Goal: Task Accomplishment & Management: Manage account settings

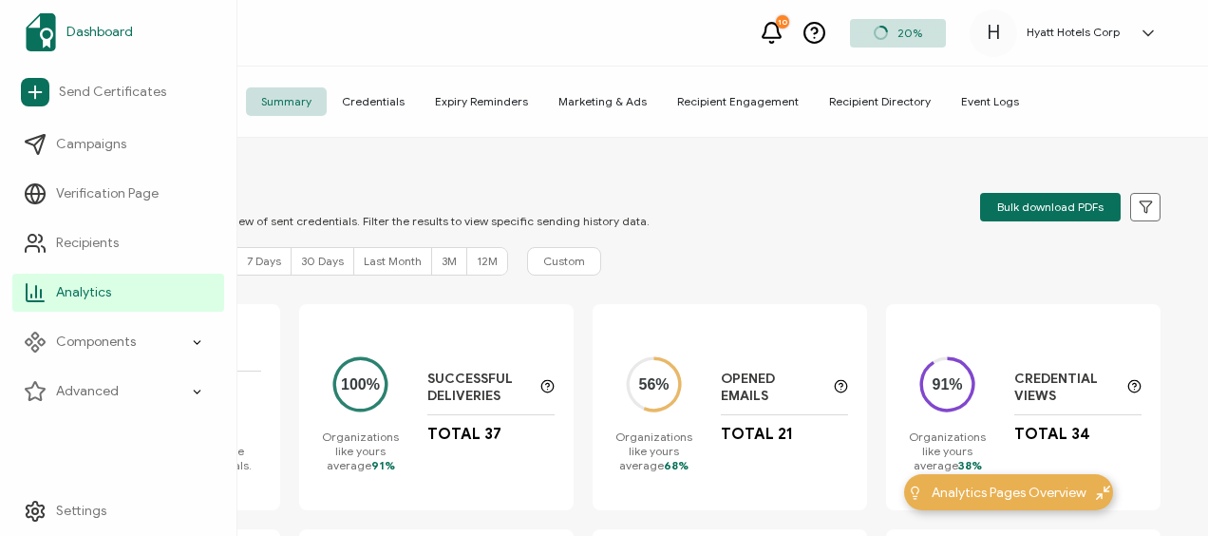
click at [87, 25] on span "Dashboard" at bounding box center [99, 32] width 66 height 19
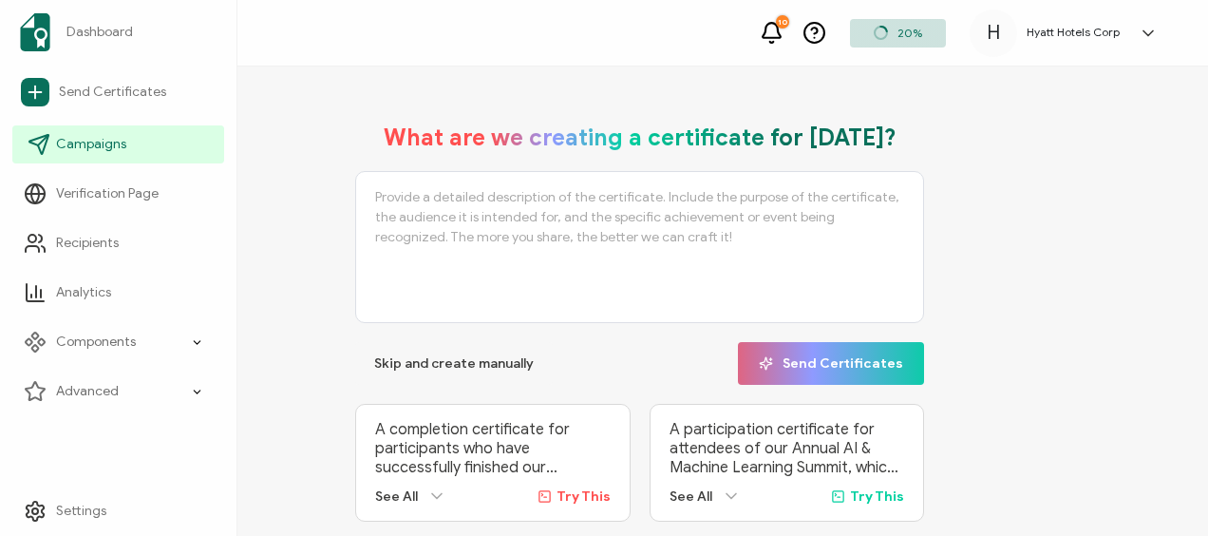
click at [84, 144] on span "Campaigns" at bounding box center [91, 144] width 70 height 19
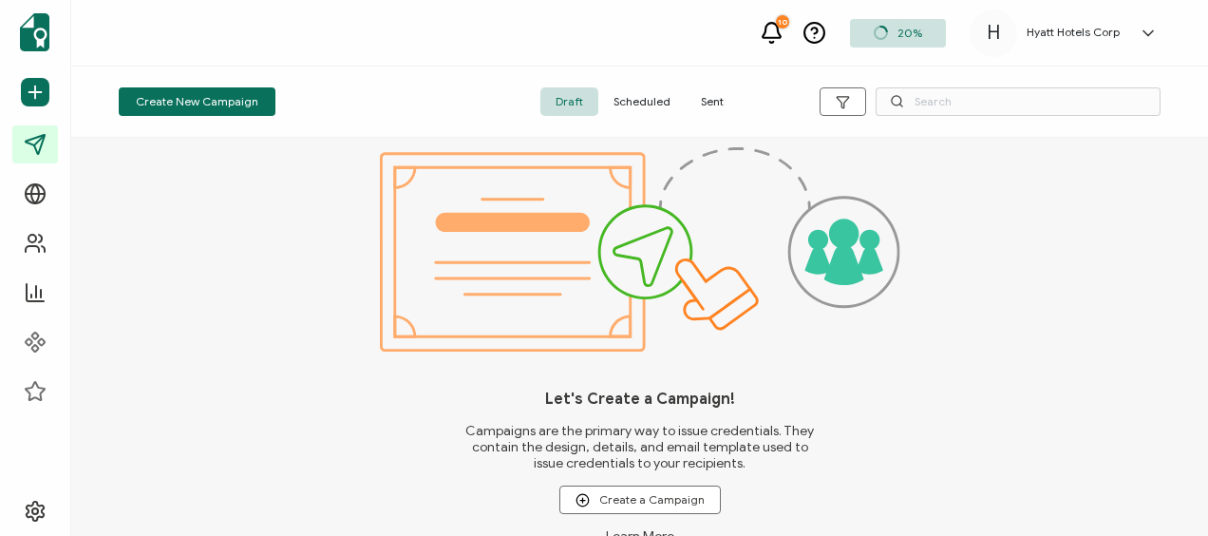
click at [653, 102] on span "Scheduled" at bounding box center [641, 101] width 87 height 28
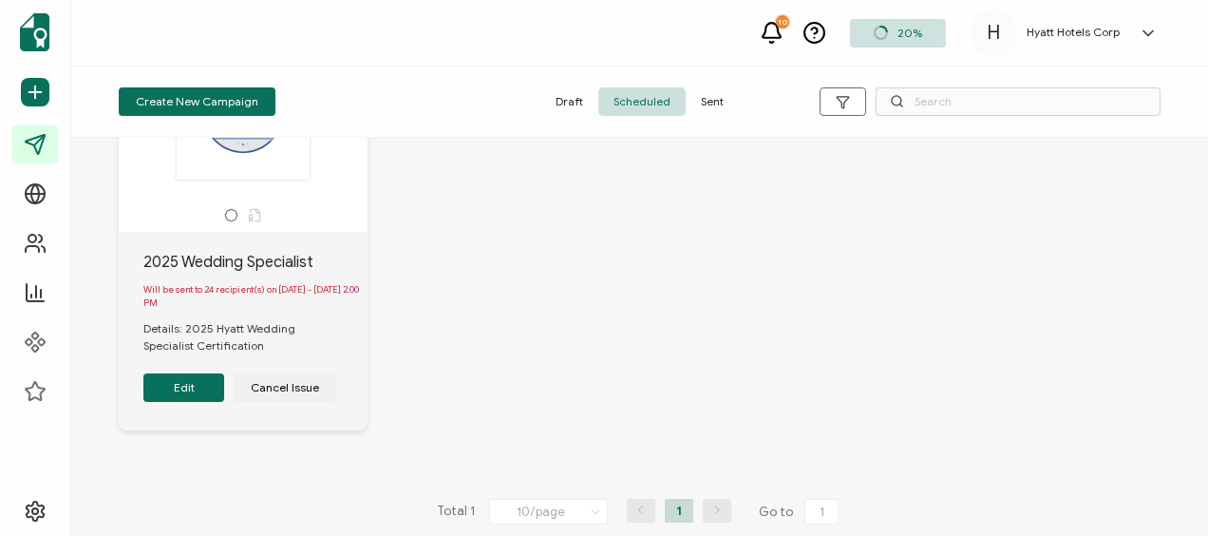
scroll to position [177, 0]
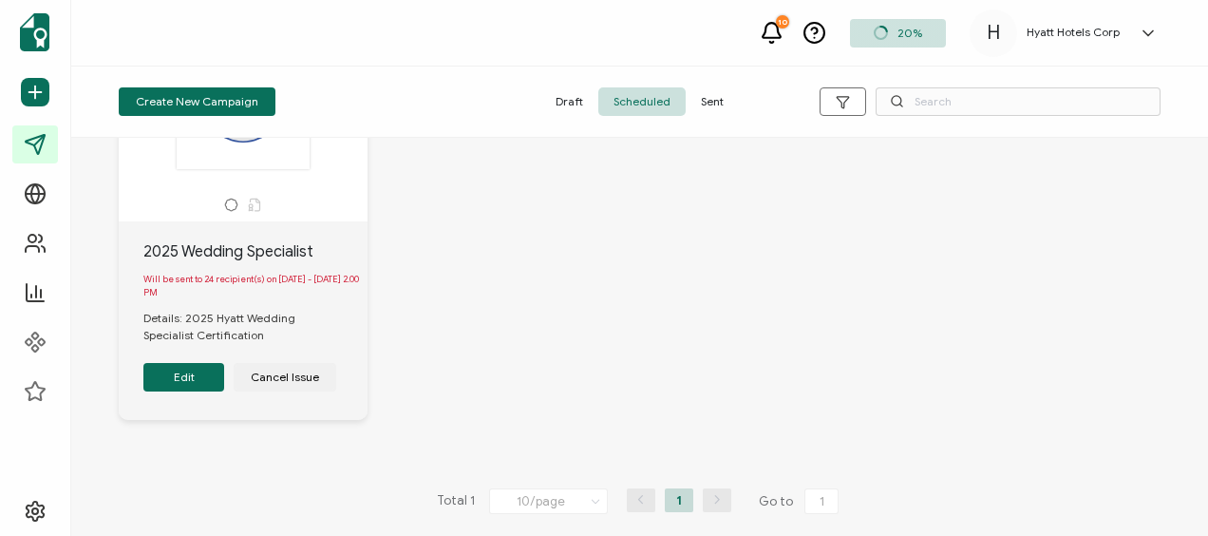
click at [199, 364] on button "Edit" at bounding box center [183, 377] width 81 height 28
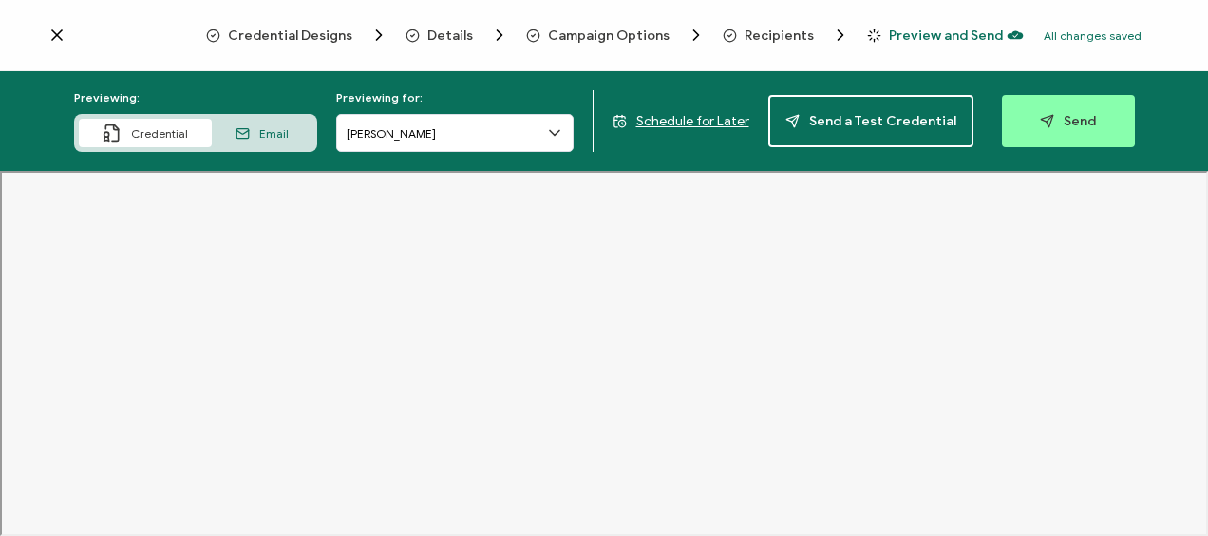
click at [690, 124] on span "Schedule for Later" at bounding box center [692, 121] width 113 height 16
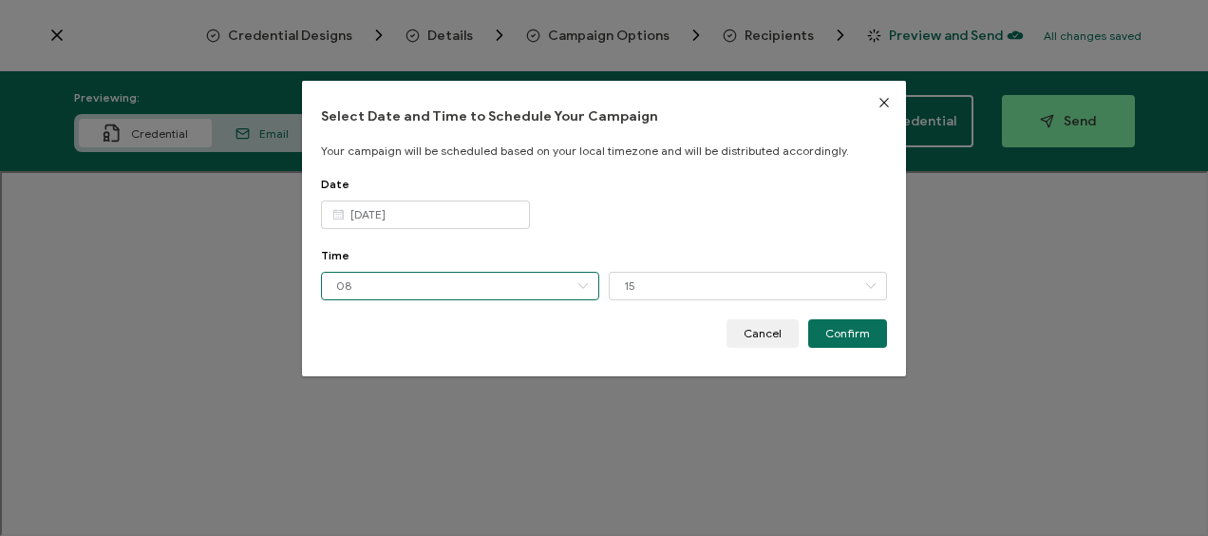
click at [495, 284] on input "08" at bounding box center [460, 286] width 278 height 28
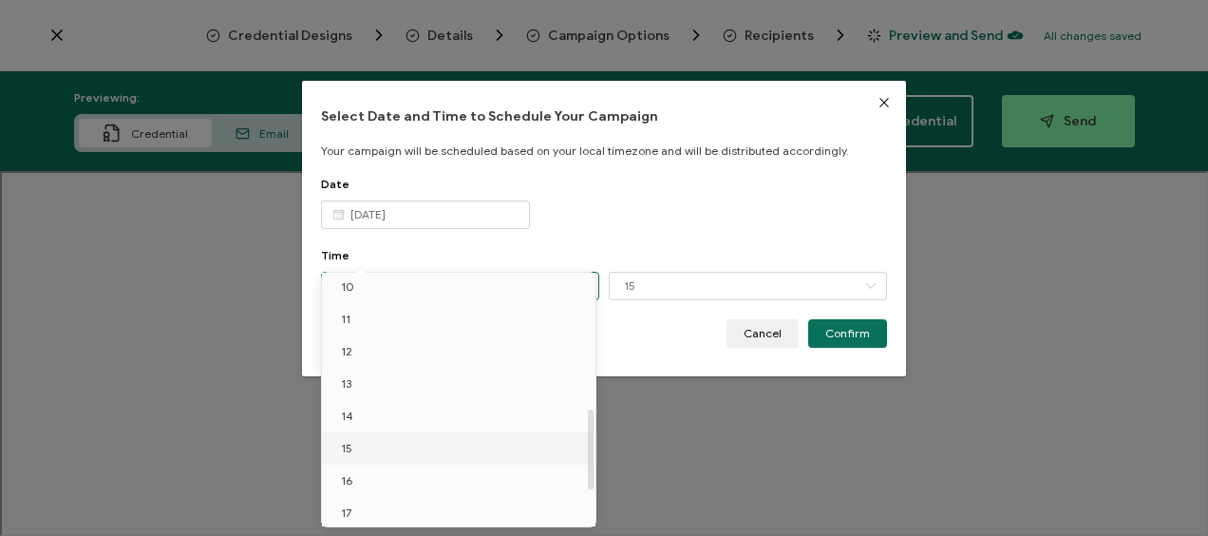
scroll to position [425, 0]
click at [405, 418] on li "17" at bounding box center [462, 418] width 280 height 32
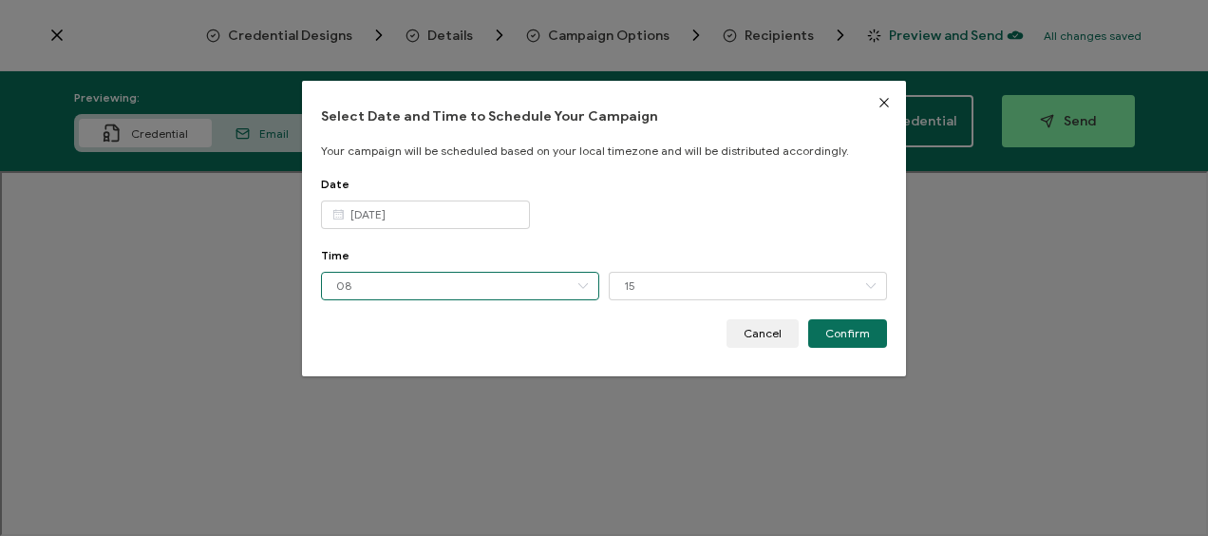
type input "17"
click at [656, 285] on input "15" at bounding box center [748, 286] width 278 height 28
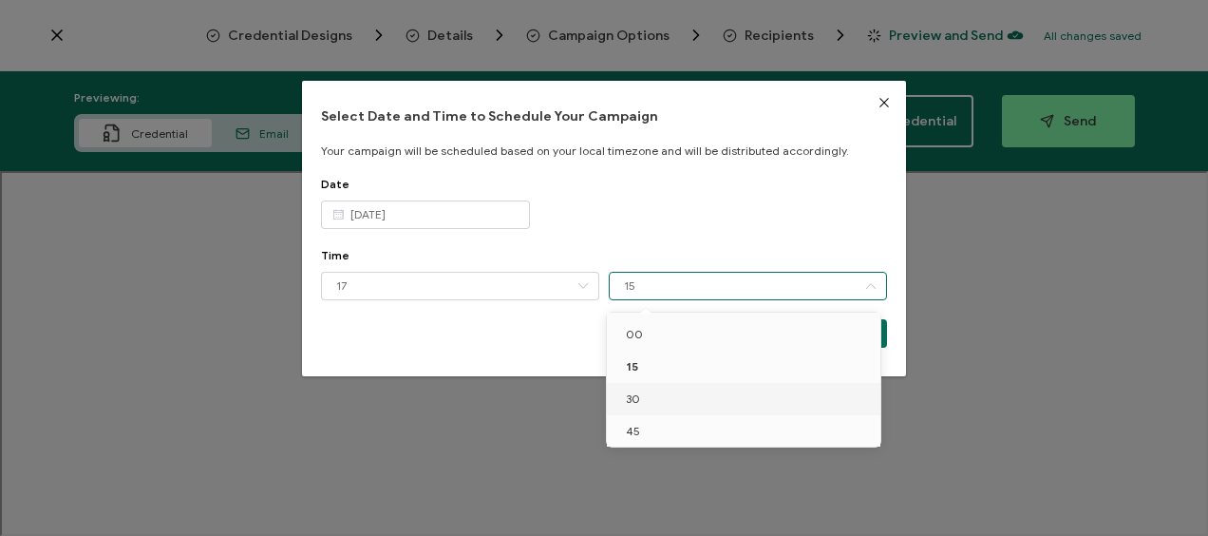
click at [646, 403] on li "30" at bounding box center [747, 399] width 280 height 32
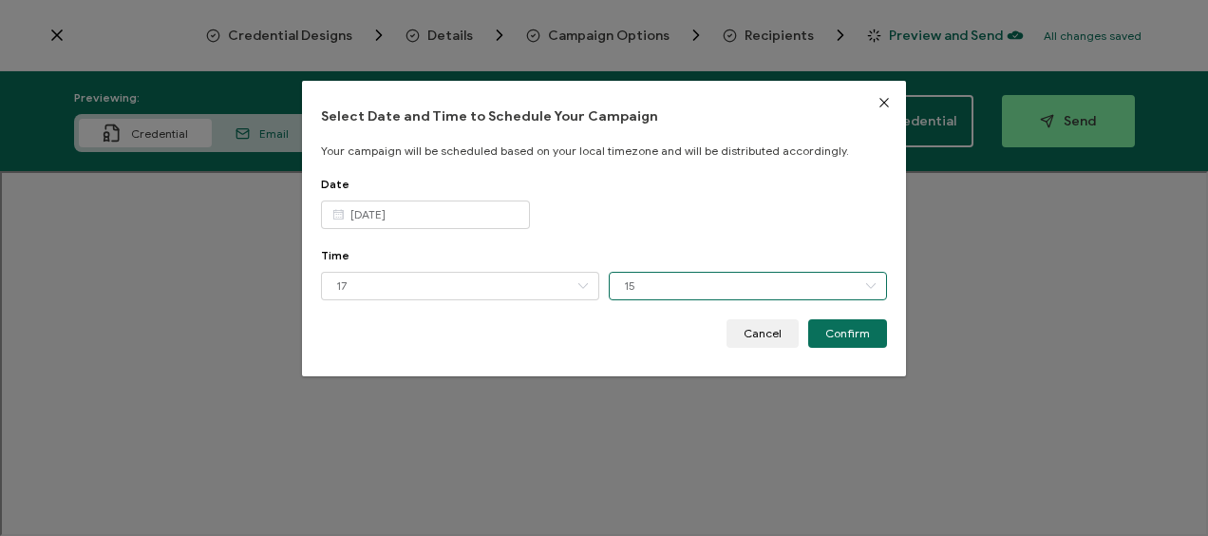
type input "30"
click at [452, 292] on input "17" at bounding box center [460, 286] width 278 height 28
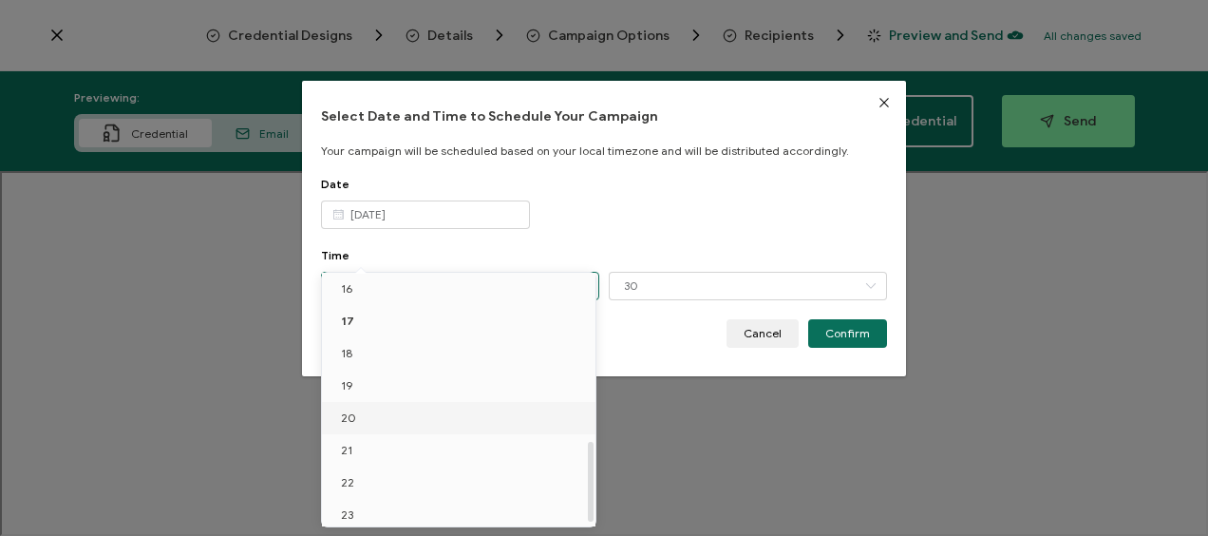
scroll to position [526, 0]
click at [415, 382] on li "19" at bounding box center [462, 382] width 280 height 32
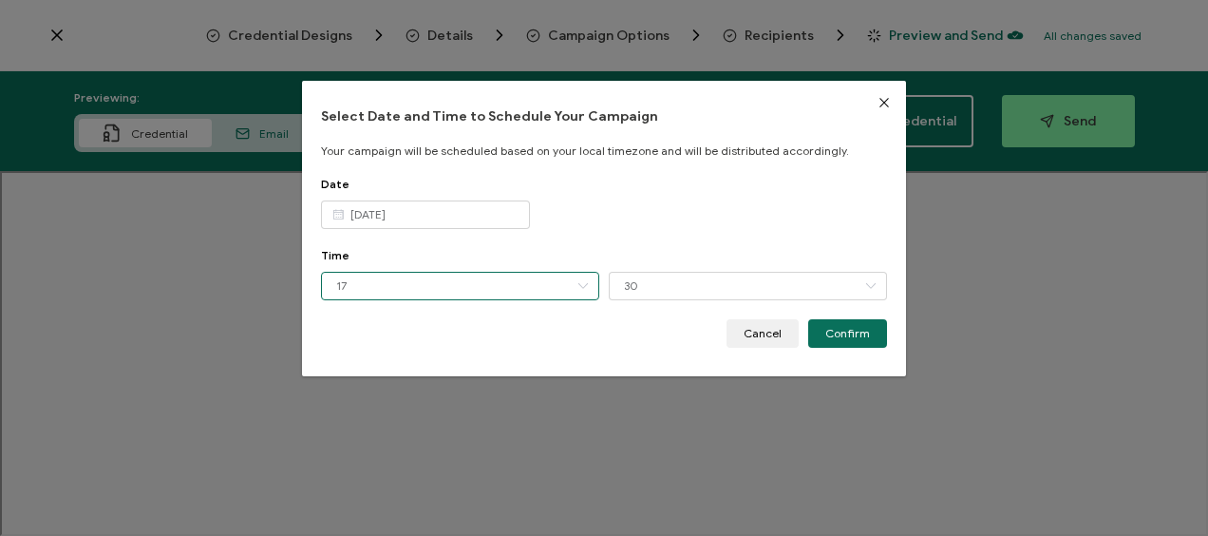
type input "19"
drag, startPoint x: 850, startPoint y: 325, endPoint x: 599, endPoint y: 224, distance: 270.1
click at [851, 327] on button "Confirm" at bounding box center [847, 333] width 79 height 28
